Goal: Information Seeking & Learning: Learn about a topic

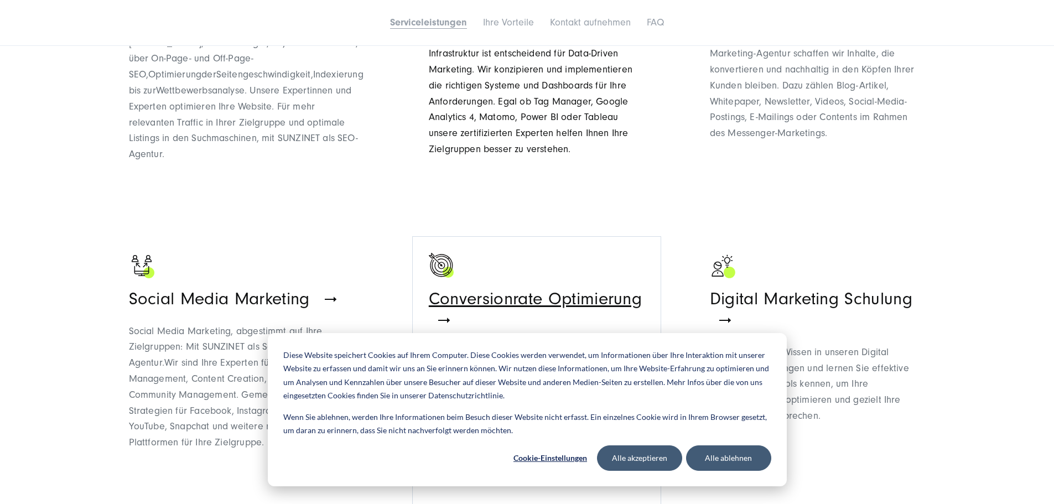
drag, startPoint x: 469, startPoint y: 256, endPoint x: 492, endPoint y: 248, distance: 24.0
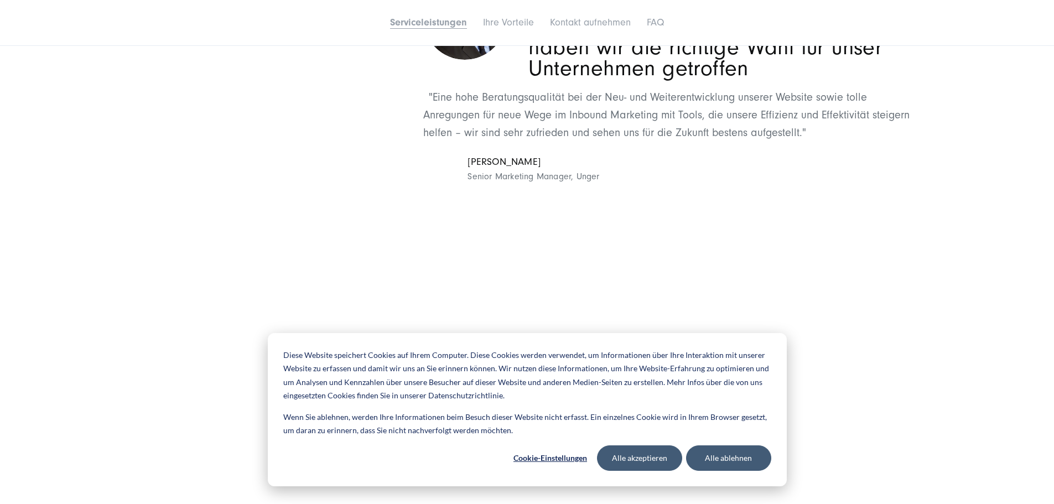
drag, startPoint x: 606, startPoint y: 238, endPoint x: 613, endPoint y: 238, distance: 6.6
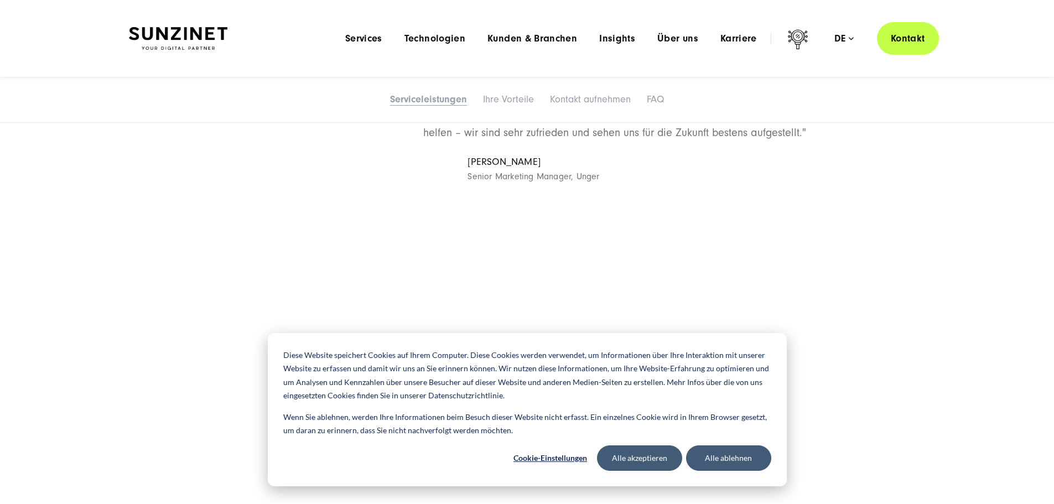
scroll to position [1604, 0]
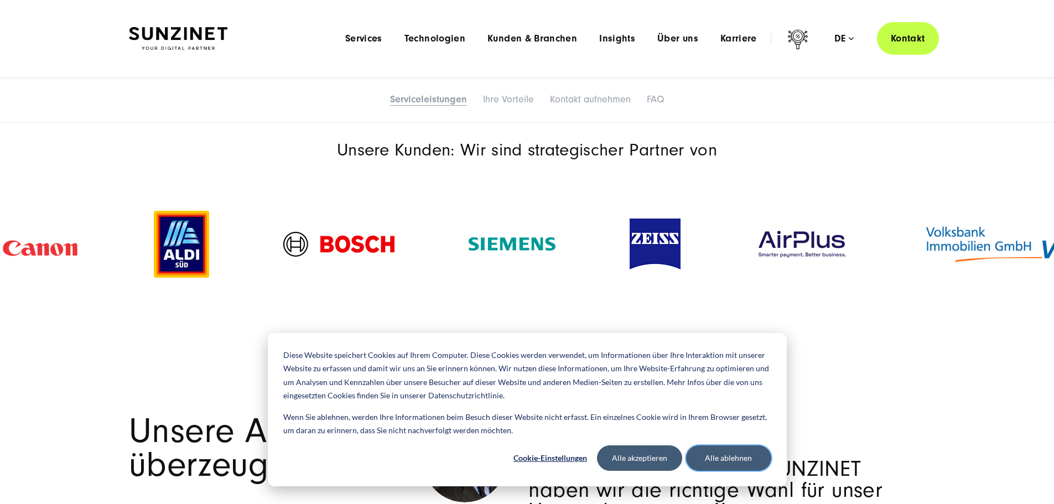
click at [712, 460] on button "Alle ablehnen" at bounding box center [728, 457] width 85 height 25
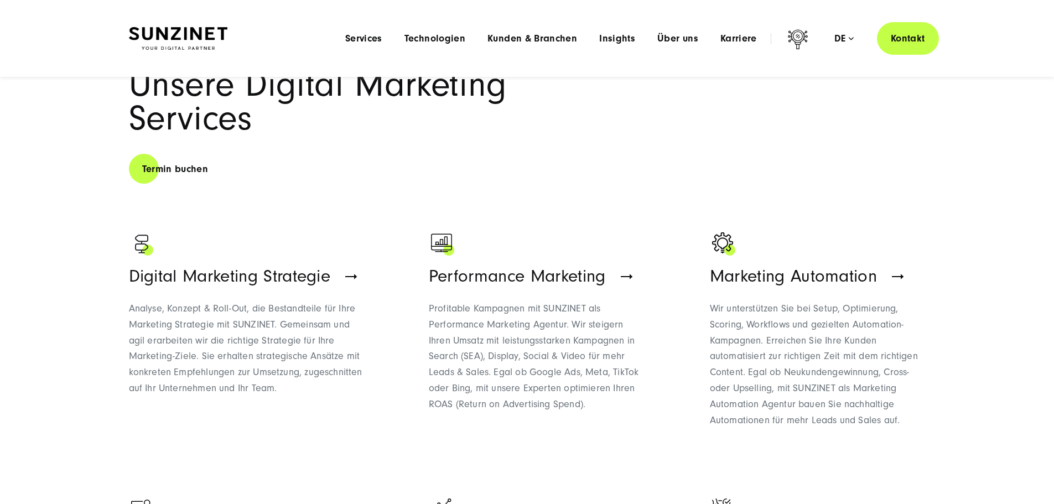
scroll to position [332, 0]
